Goal: Task Accomplishment & Management: Use online tool/utility

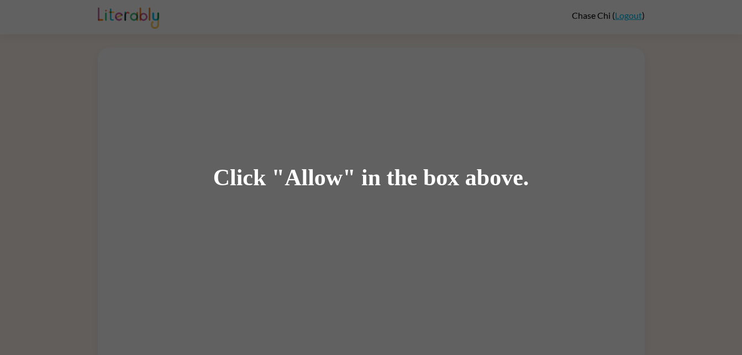
click at [395, 264] on div "Click "Allow" in the box above." at bounding box center [371, 177] width 742 height 355
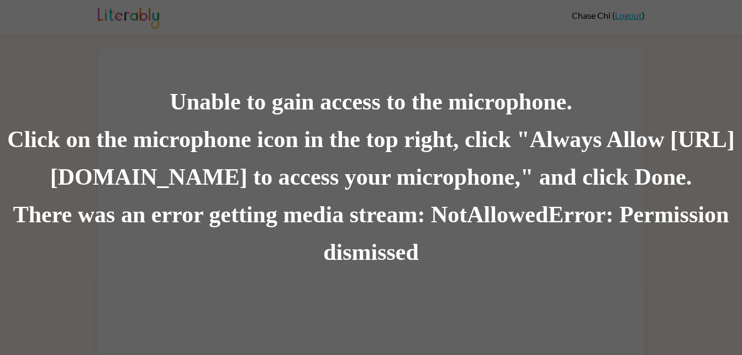
click at [527, 255] on div "There was an error getting media stream: NotAllowedError: Permission dismissed" at bounding box center [371, 233] width 742 height 75
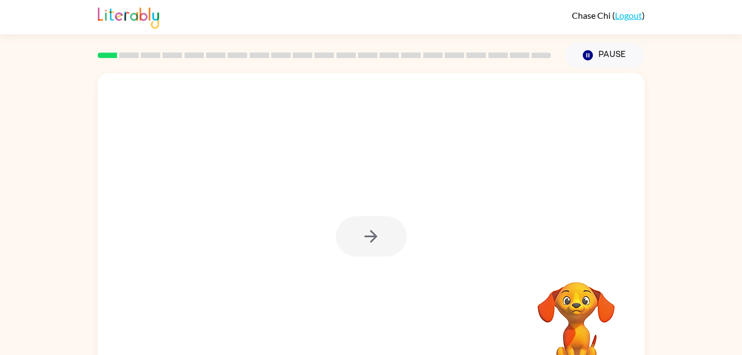
click at [379, 248] on div at bounding box center [371, 236] width 71 height 40
click at [370, 239] on div at bounding box center [371, 236] width 71 height 40
click at [370, 239] on icon "button" at bounding box center [370, 236] width 19 height 19
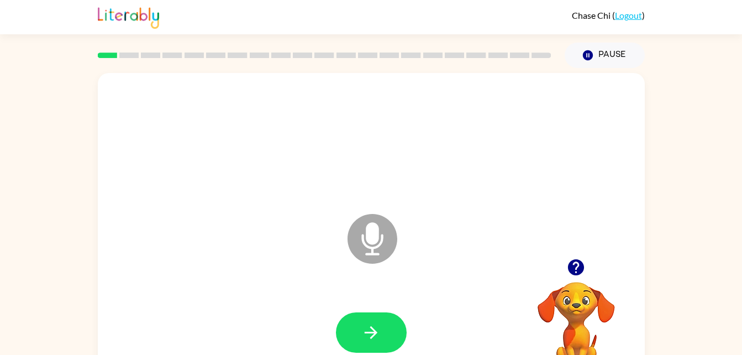
click at [365, 232] on icon at bounding box center [373, 239] width 50 height 50
click at [384, 332] on button "button" at bounding box center [371, 332] width 71 height 40
drag, startPoint x: 377, startPoint y: 244, endPoint x: 385, endPoint y: 240, distance: 8.4
click at [385, 240] on icon at bounding box center [373, 239] width 50 height 50
drag, startPoint x: 385, startPoint y: 240, endPoint x: 279, endPoint y: 183, distance: 120.7
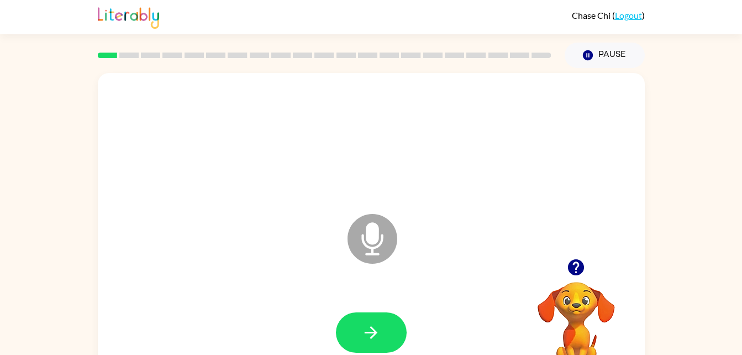
click at [279, 183] on div at bounding box center [371, 140] width 525 height 91
click at [340, 322] on button "button" at bounding box center [371, 332] width 71 height 40
click at [361, 327] on button "button" at bounding box center [371, 332] width 71 height 40
click at [376, 327] on icon "button" at bounding box center [370, 332] width 19 height 19
click at [382, 249] on icon at bounding box center [373, 239] width 50 height 50
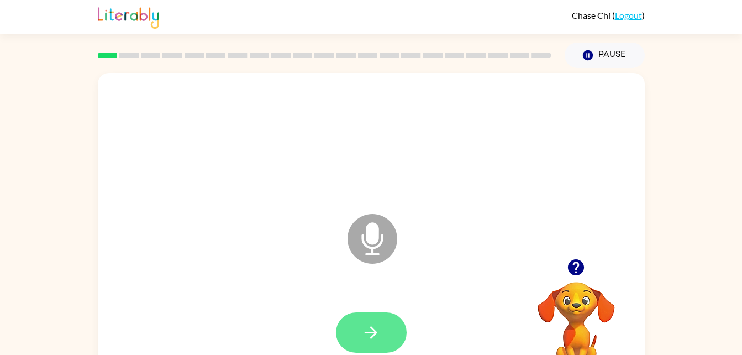
click at [359, 334] on button "button" at bounding box center [371, 332] width 71 height 40
click at [380, 240] on icon at bounding box center [373, 239] width 50 height 50
click at [356, 339] on button "button" at bounding box center [371, 332] width 71 height 40
click at [571, 266] on icon "button" at bounding box center [576, 267] width 16 height 16
drag, startPoint x: 606, startPoint y: 336, endPoint x: 509, endPoint y: 240, distance: 136.4
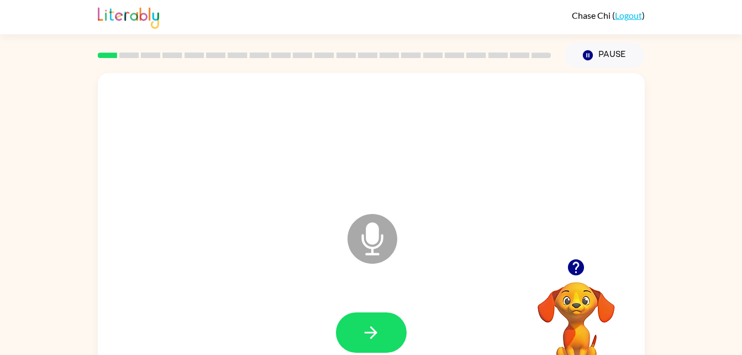
click at [509, 240] on icon "Microphone The Microphone is here when it is your turn to talk" at bounding box center [428, 252] width 166 height 83
click at [568, 256] on button "button" at bounding box center [576, 267] width 28 height 28
click at [576, 262] on icon "button" at bounding box center [575, 267] width 19 height 19
click at [374, 323] on icon "button" at bounding box center [370, 332] width 19 height 19
click at [581, 261] on icon "button" at bounding box center [576, 267] width 16 height 16
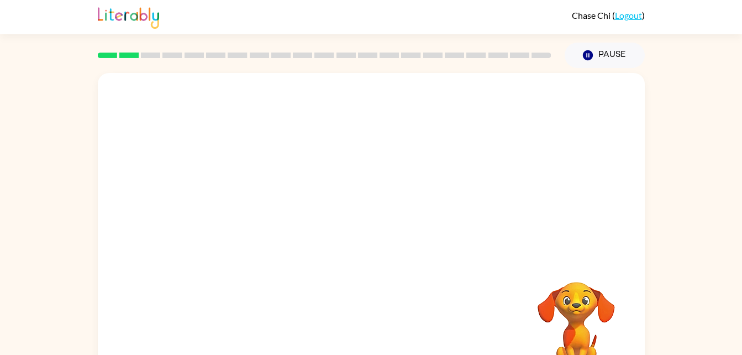
drag, startPoint x: 554, startPoint y: 236, endPoint x: 451, endPoint y: 242, distance: 103.0
click at [451, 242] on div at bounding box center [371, 236] width 525 height 91
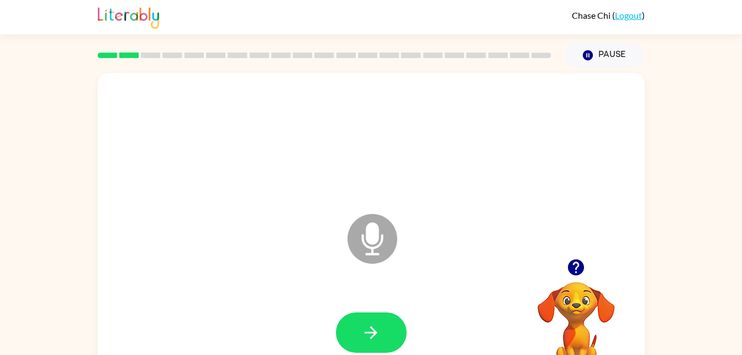
click at [465, 243] on icon "Microphone The Microphone is here when it is your turn to talk" at bounding box center [428, 252] width 166 height 83
click at [449, 220] on icon "Microphone The Microphone is here when it is your turn to talk" at bounding box center [428, 252] width 166 height 83
click at [452, 227] on icon "Microphone The Microphone is here when it is your turn to talk" at bounding box center [428, 252] width 166 height 83
